Goal: Check status: Check status

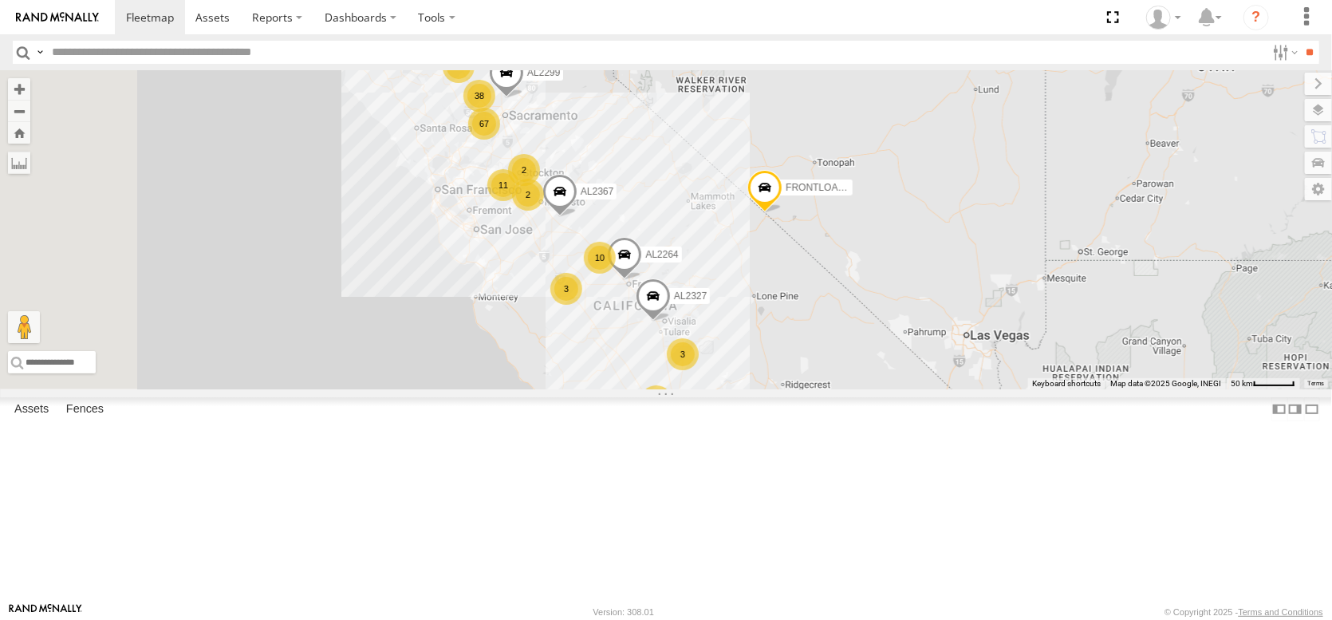
drag, startPoint x: 659, startPoint y: 335, endPoint x: 941, endPoint y: 399, distance: 289.4
click at [941, 389] on div "FRONTLOADER JD344H 16 67 11 12 3 10 9 AL2367 2 AL2264 38 3 AL2362 AL2299 2 PT23…" at bounding box center [666, 229] width 1332 height 319
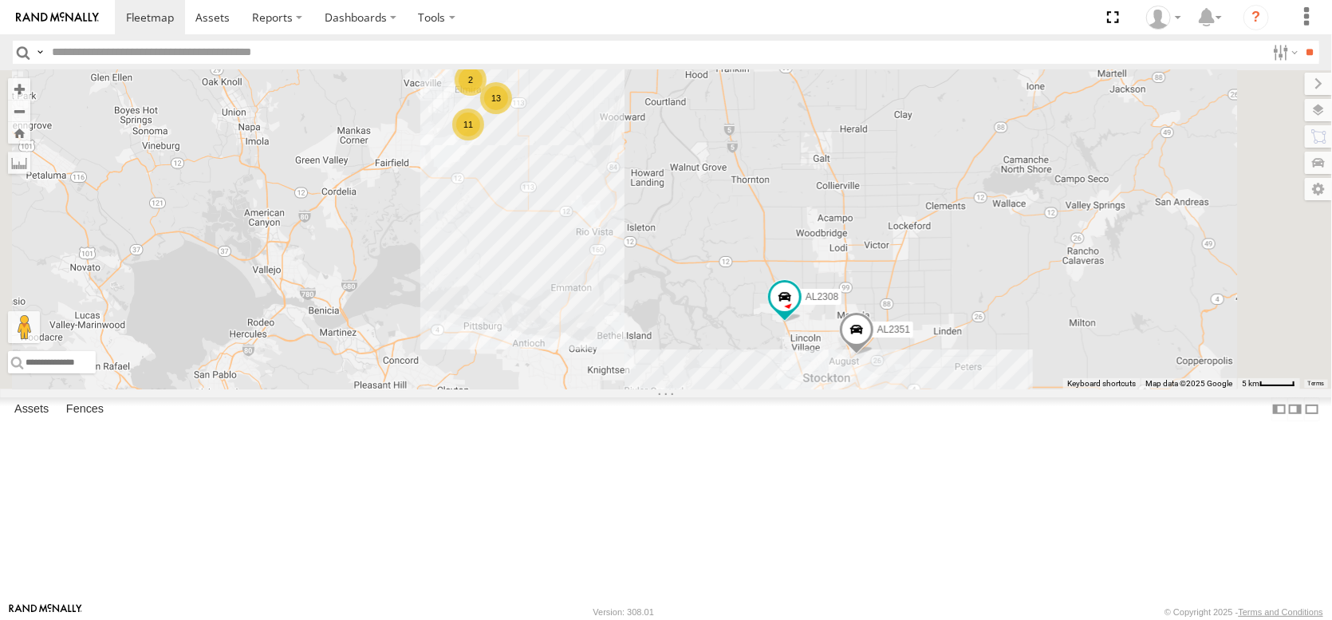
drag, startPoint x: 561, startPoint y: 124, endPoint x: 595, endPoint y: 258, distance: 139.1
click at [595, 258] on div "FRONTLOADER JD344H AL2367 AL2264 AL2299 PT2389 AL2327 AL2344 AL2358 AL2262 AL23…" at bounding box center [666, 229] width 1332 height 319
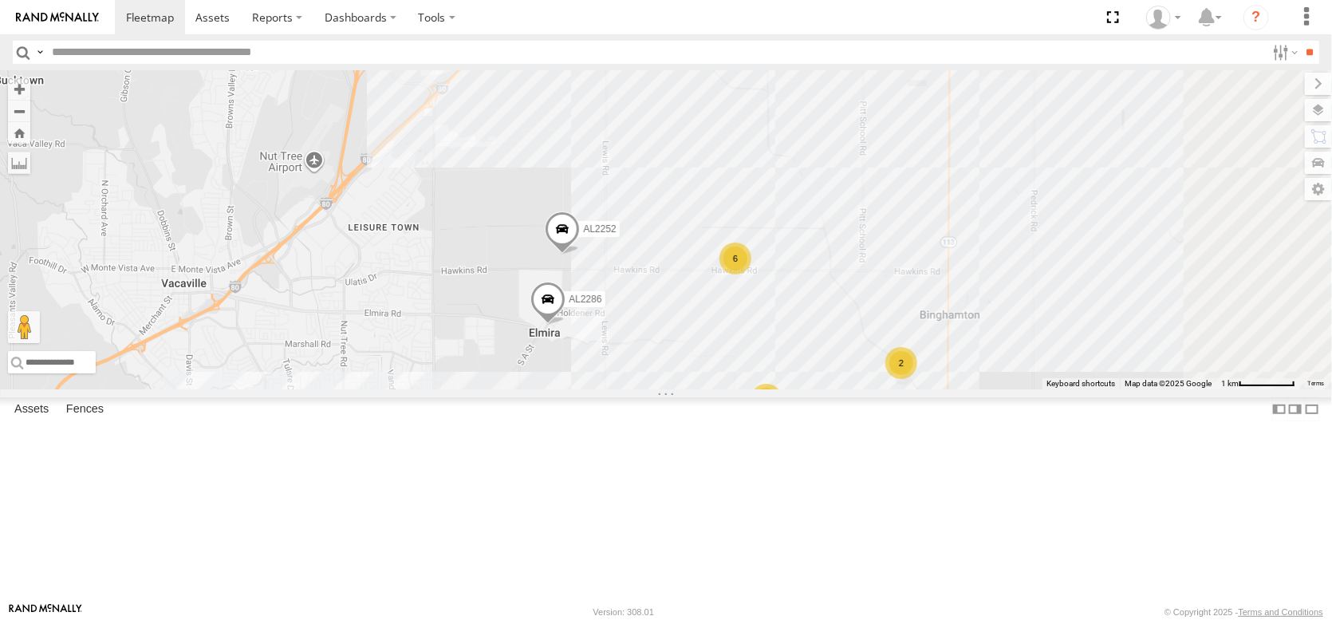
drag, startPoint x: 758, startPoint y: 328, endPoint x: 688, endPoint y: 329, distance: 70.2
click at [688, 329] on div "FRONTLOADER JD344H AL2367 AL2264 AL2299 PT2389 AL2327 AL2344 AL2358 AL2262 AL23…" at bounding box center [666, 229] width 1332 height 319
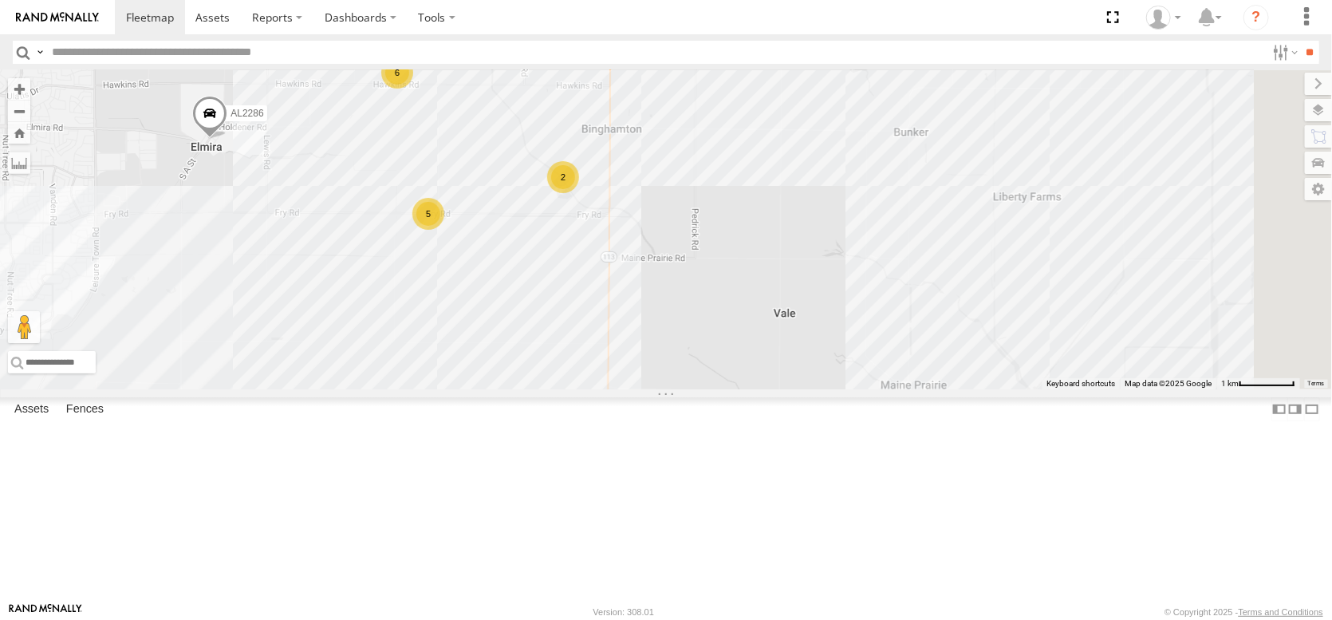
drag, startPoint x: 847, startPoint y: 500, endPoint x: 564, endPoint y: 341, distance: 324.6
click at [547, 329] on div "FRONTLOADER JD344H AL2367 AL2264 AL2299 PT2389 AL2327 AL2344 AL2358 AL2262 AL23…" at bounding box center [666, 229] width 1332 height 319
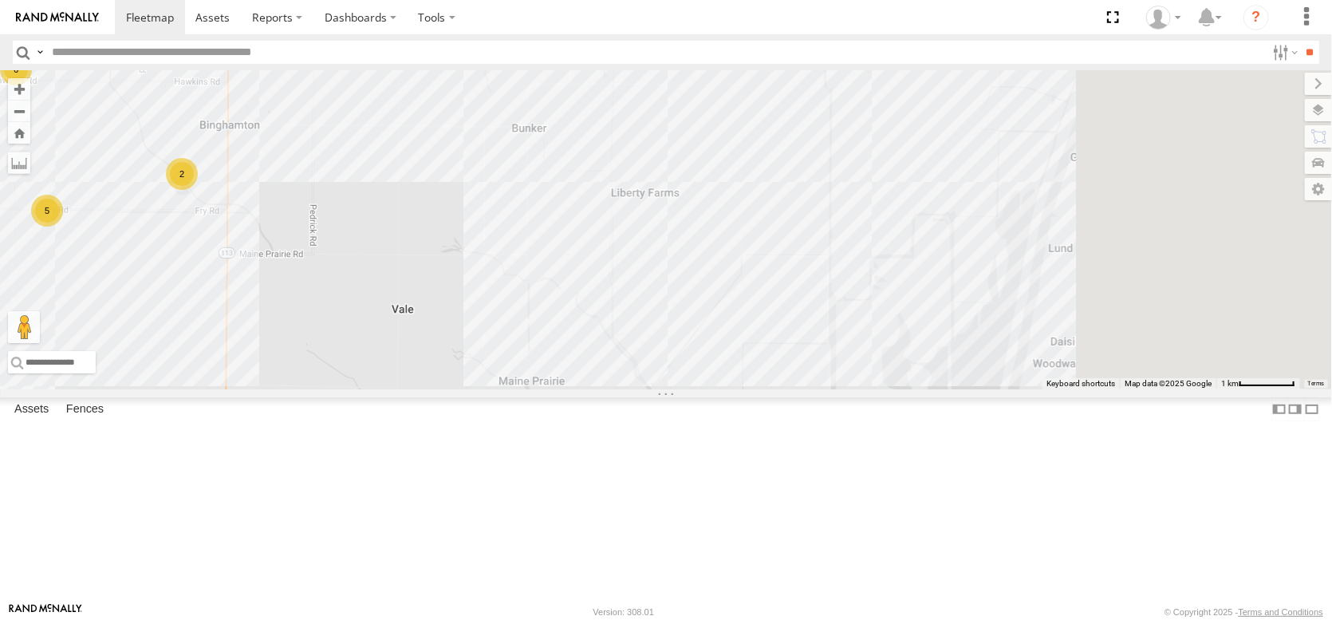
drag, startPoint x: 1109, startPoint y: 449, endPoint x: 724, endPoint y: 456, distance: 385.3
click at [724, 389] on div "FRONTLOADER JD344H AL2367 AL2264 AL2299 PT2389 AL2327 AL2344 AL2358 AL2262 AL23…" at bounding box center [666, 229] width 1332 height 319
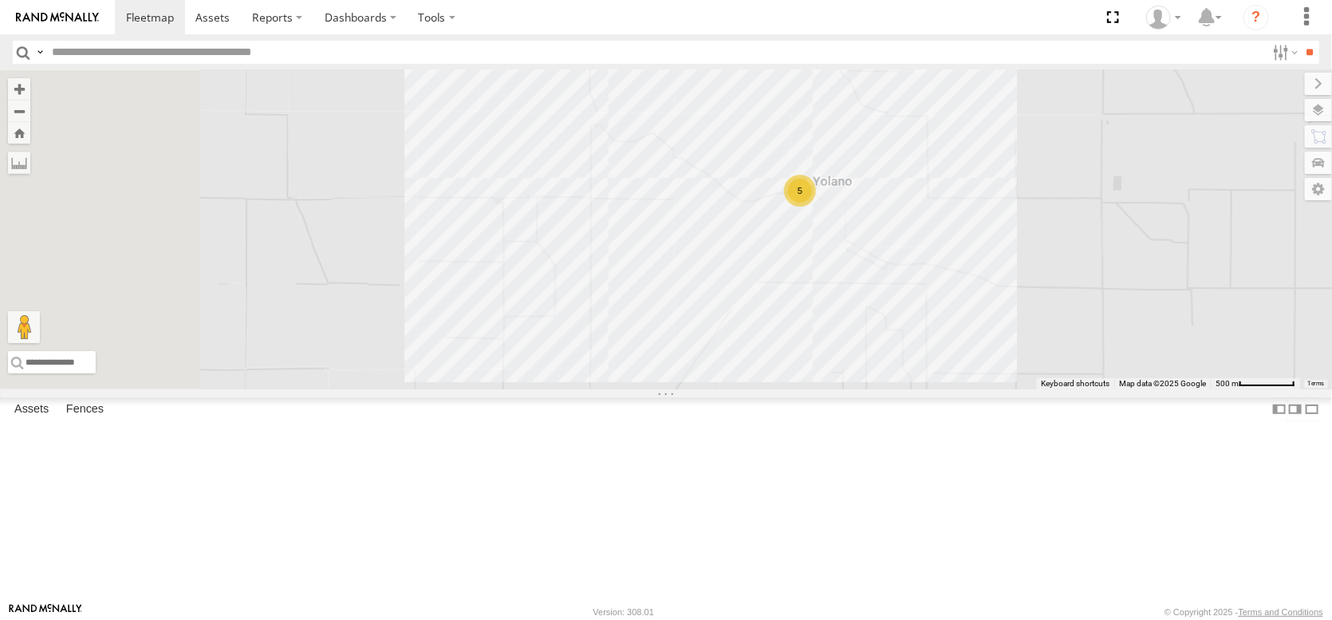
drag, startPoint x: 435, startPoint y: 365, endPoint x: 712, endPoint y: 502, distance: 309.6
click at [712, 389] on div "FRONTLOADER JD344H AL2367 AL2264 AL2299 PT2389 AL2327 AL2344 AL2358 AL2262 AL23…" at bounding box center [666, 229] width 1332 height 319
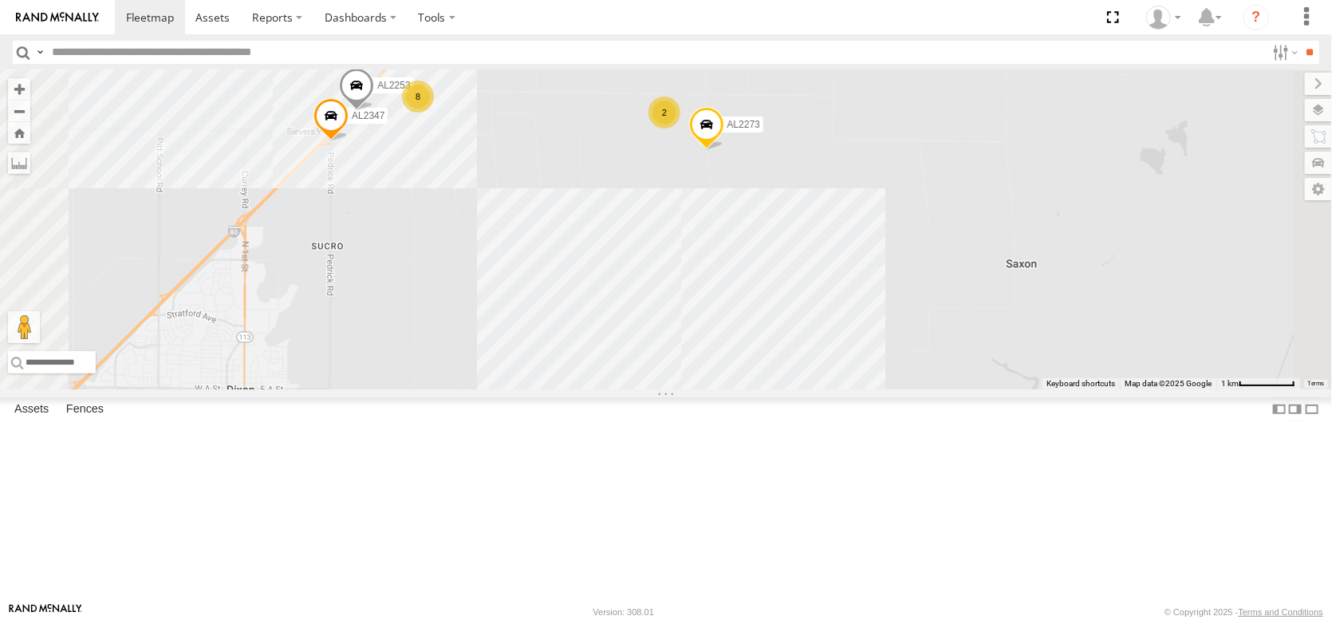
drag, startPoint x: 849, startPoint y: 159, endPoint x: 900, endPoint y: 292, distance: 142.3
click at [900, 291] on div "FRONTLOADER JD344H AL2367 AL2264 AL2299 PT2389 AL2327 AL2344 AL2358 AL2262 AL23…" at bounding box center [666, 229] width 1332 height 319
